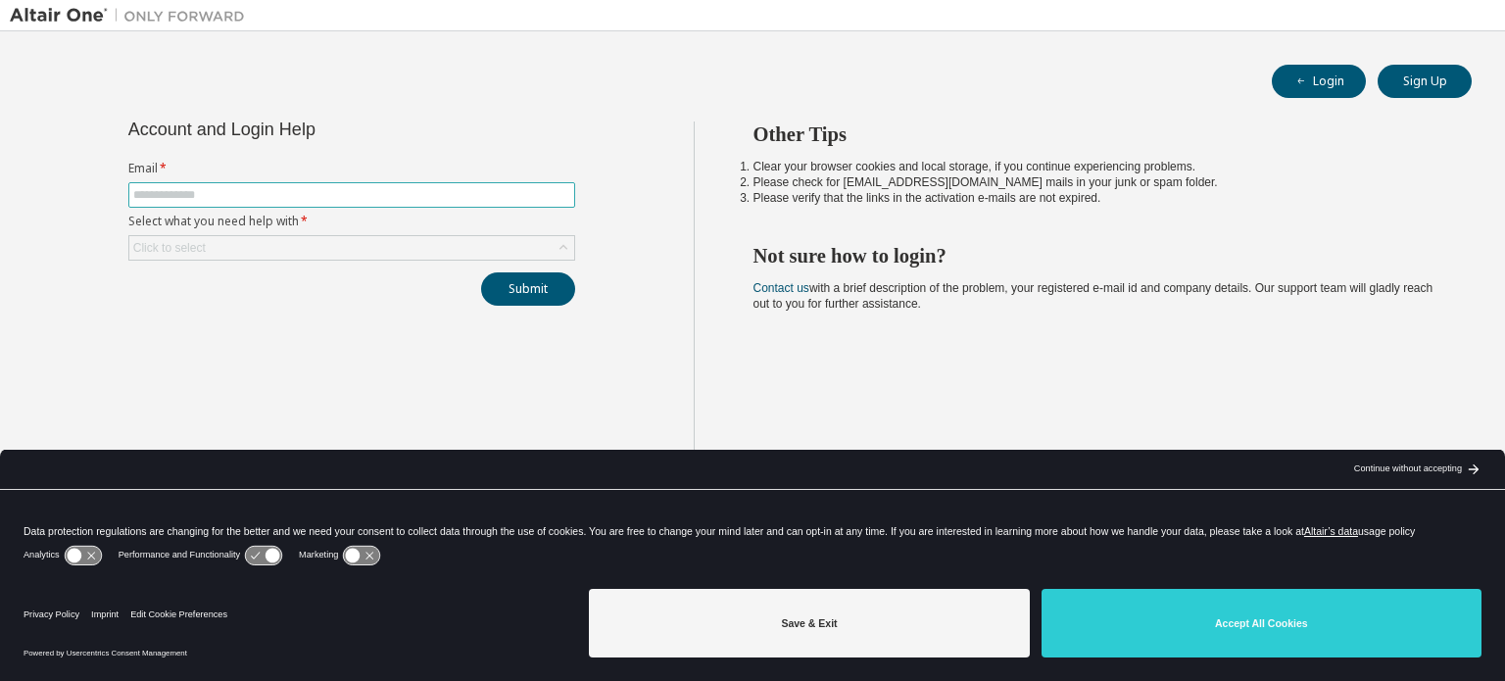
click at [294, 195] on input "text" at bounding box center [351, 195] width 437 height 16
type input "**********"
click at [521, 286] on button "Submit" at bounding box center [528, 288] width 94 height 33
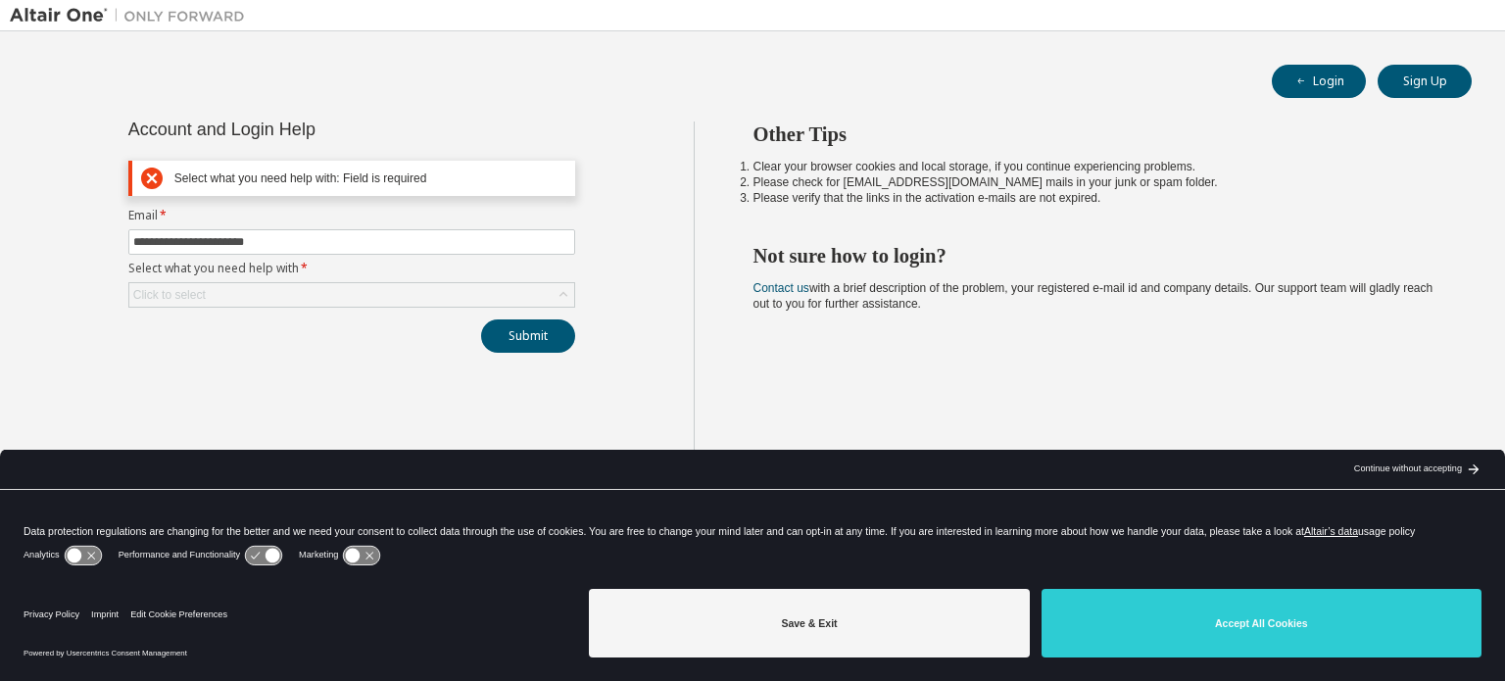
click at [335, 266] on label "Select what you need help with *" at bounding box center [351, 269] width 447 height 16
click at [196, 273] on label "Select what you need help with *" at bounding box center [351, 269] width 447 height 16
click at [191, 297] on div "Click to select" at bounding box center [169, 295] width 73 height 16
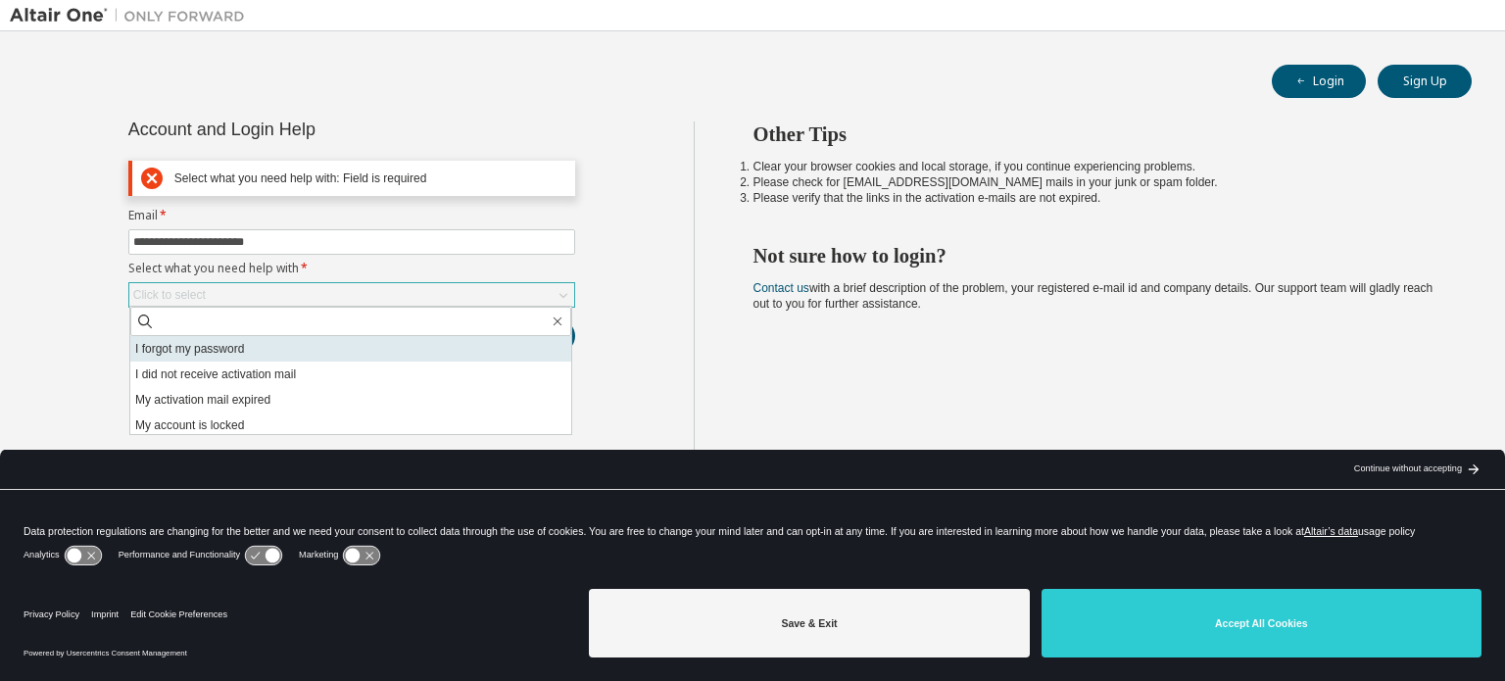
click at [211, 351] on li "I forgot my password" at bounding box center [350, 348] width 441 height 25
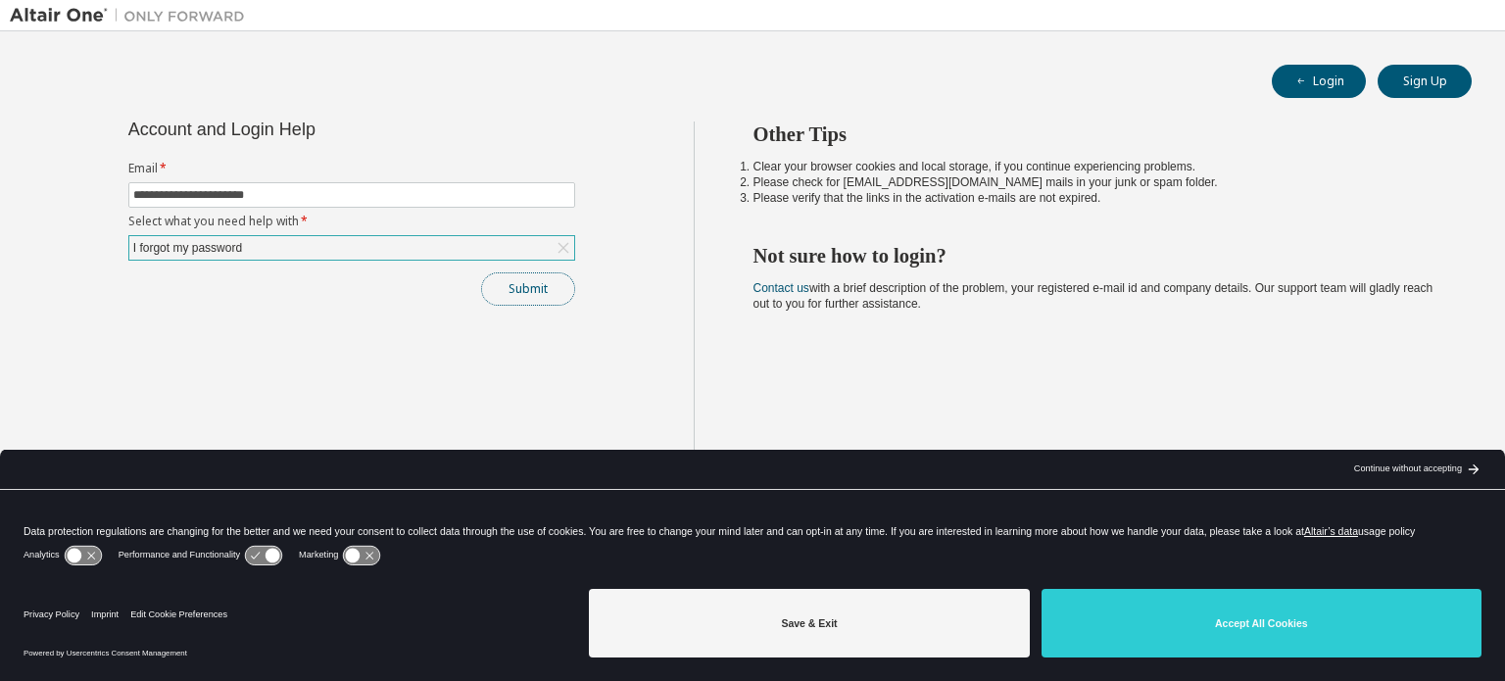
click at [541, 287] on button "Submit" at bounding box center [528, 288] width 94 height 33
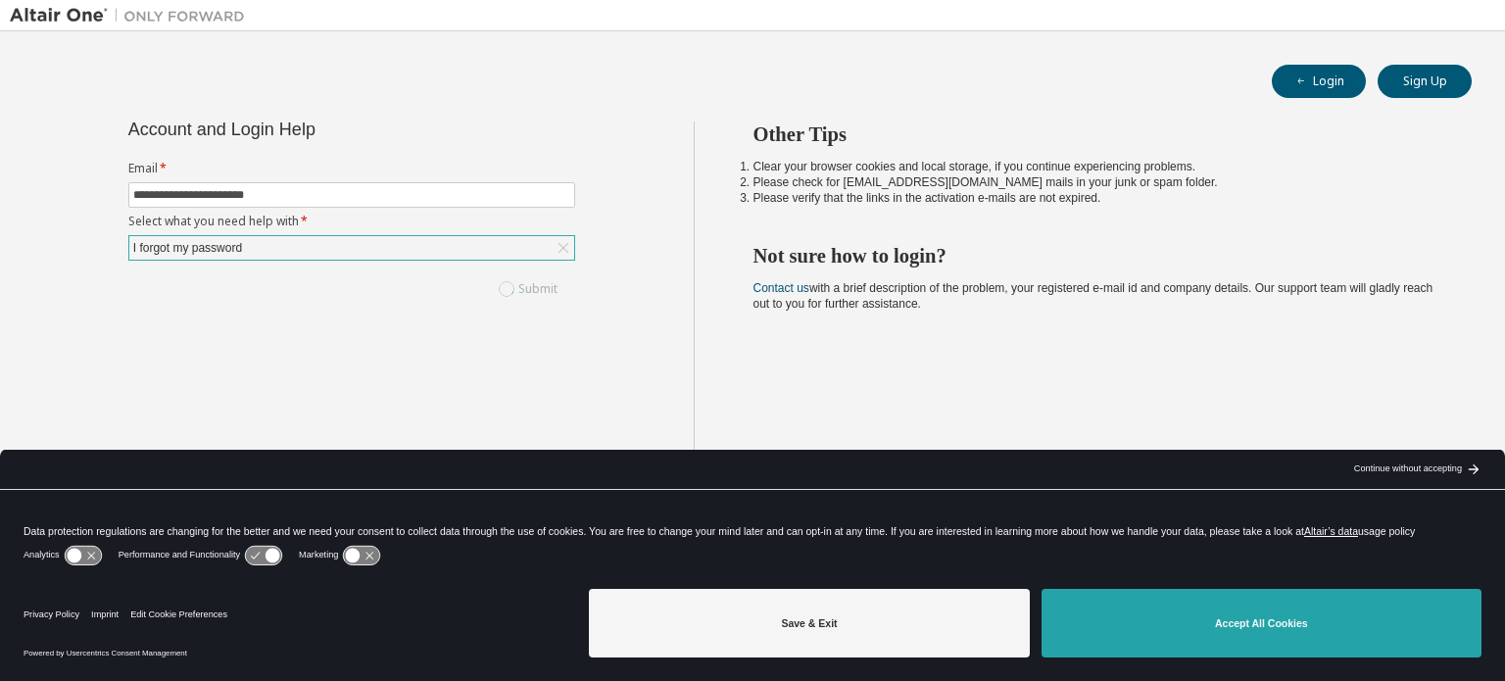
click at [1173, 605] on button "Accept All Cookies" at bounding box center [1262, 623] width 440 height 69
